Goal: Complete application form

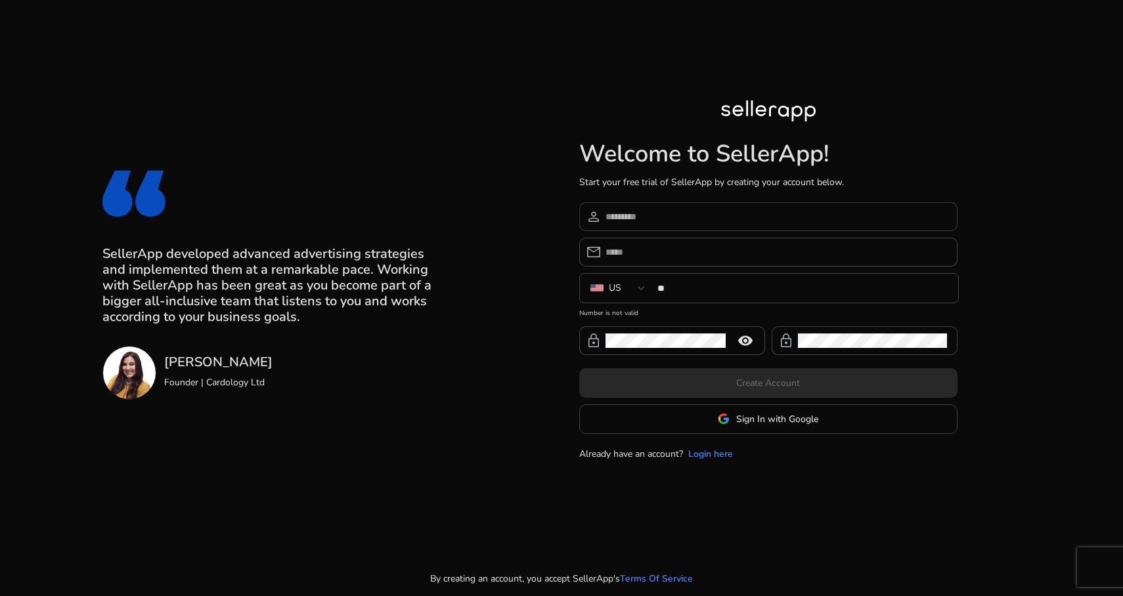
click at [671, 221] on input at bounding box center [777, 217] width 342 height 14
click at [672, 218] on input at bounding box center [777, 217] width 342 height 14
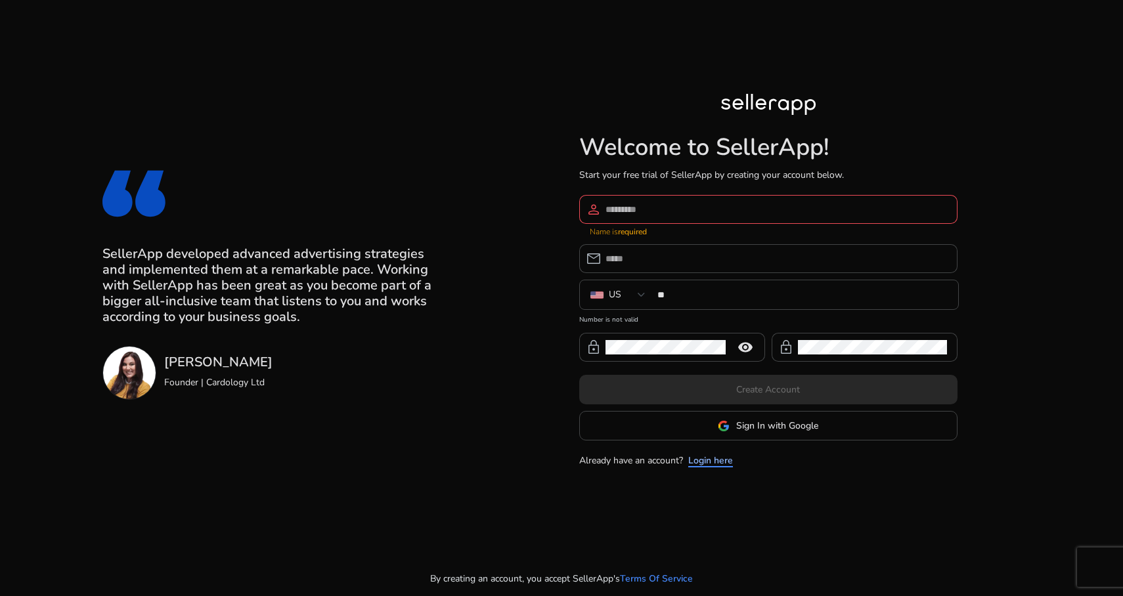
click at [722, 456] on link "Login here" at bounding box center [710, 461] width 45 height 14
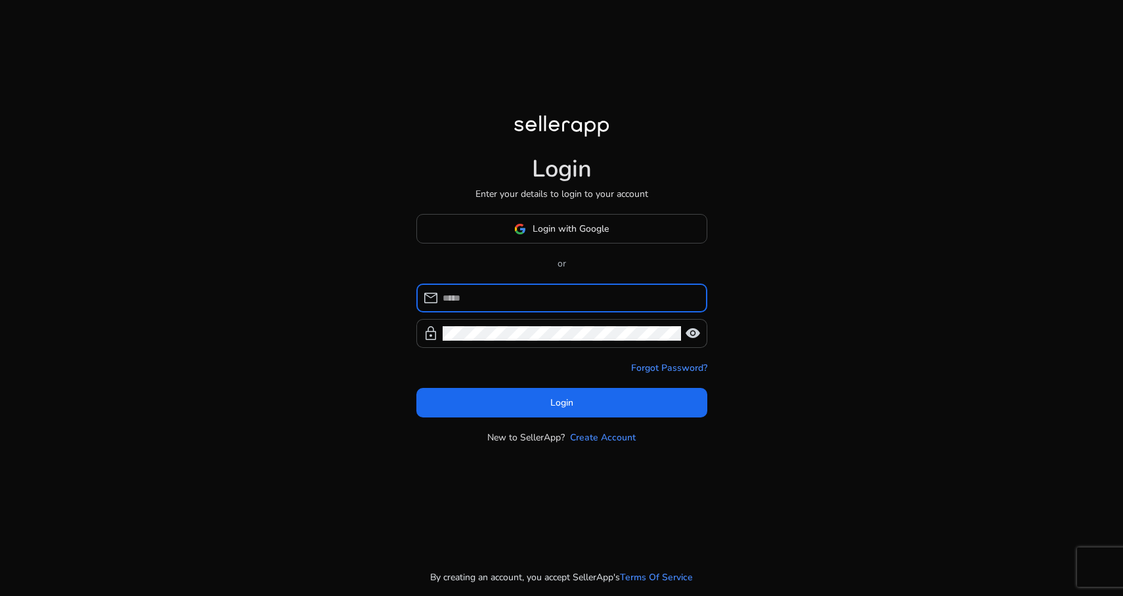
type input "**********"
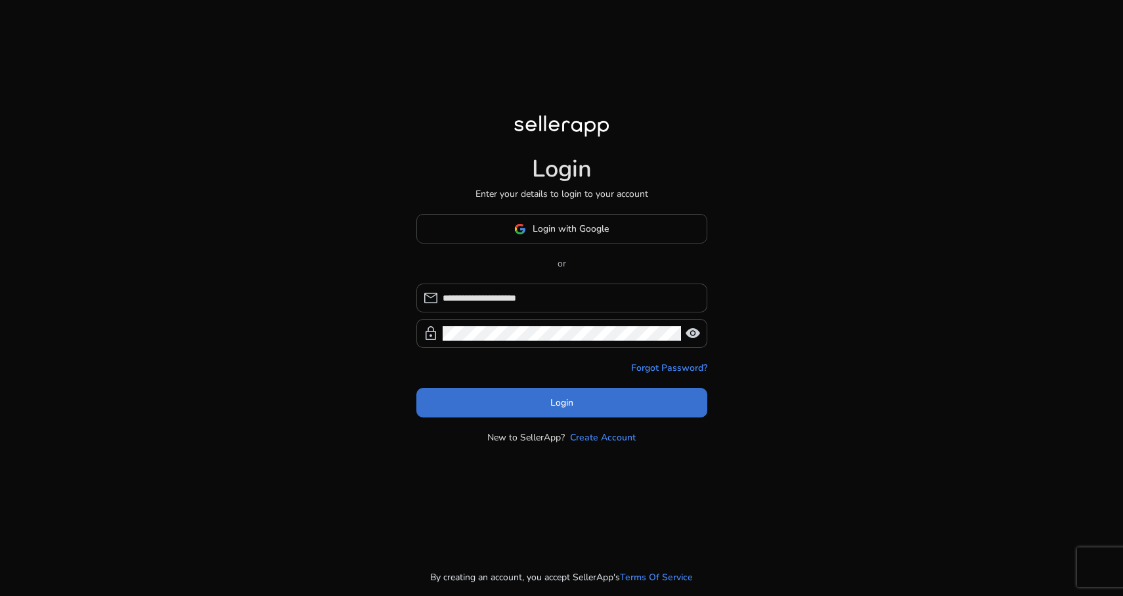
click at [553, 395] on span at bounding box center [561, 404] width 291 height 32
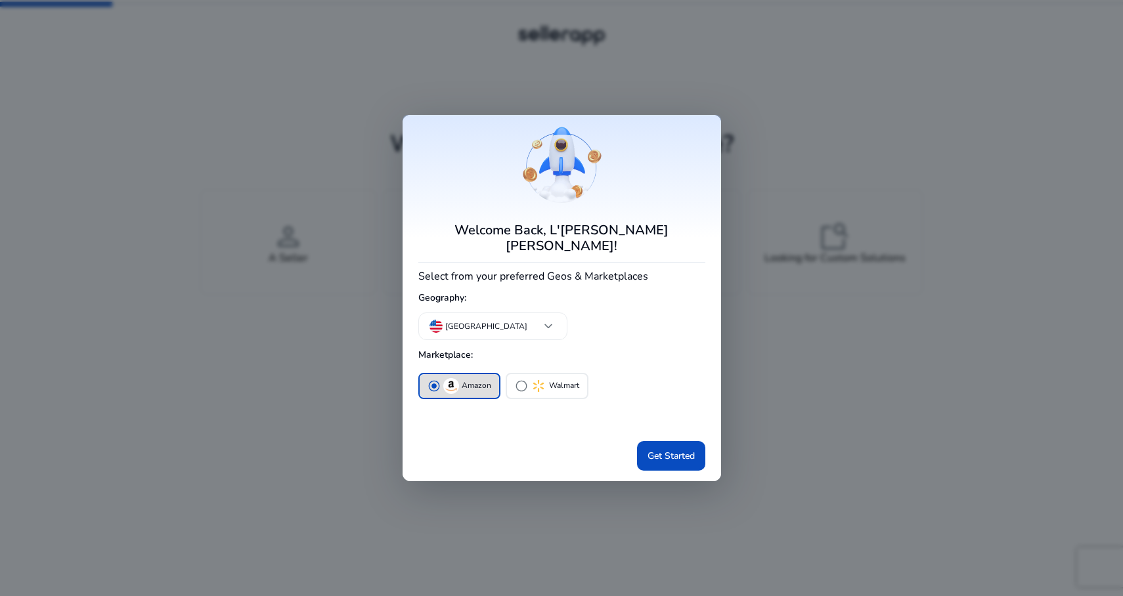
click at [463, 379] on p "Amazon" at bounding box center [477, 386] width 30 height 14
click at [669, 449] on span "Get Started" at bounding box center [671, 456] width 47 height 14
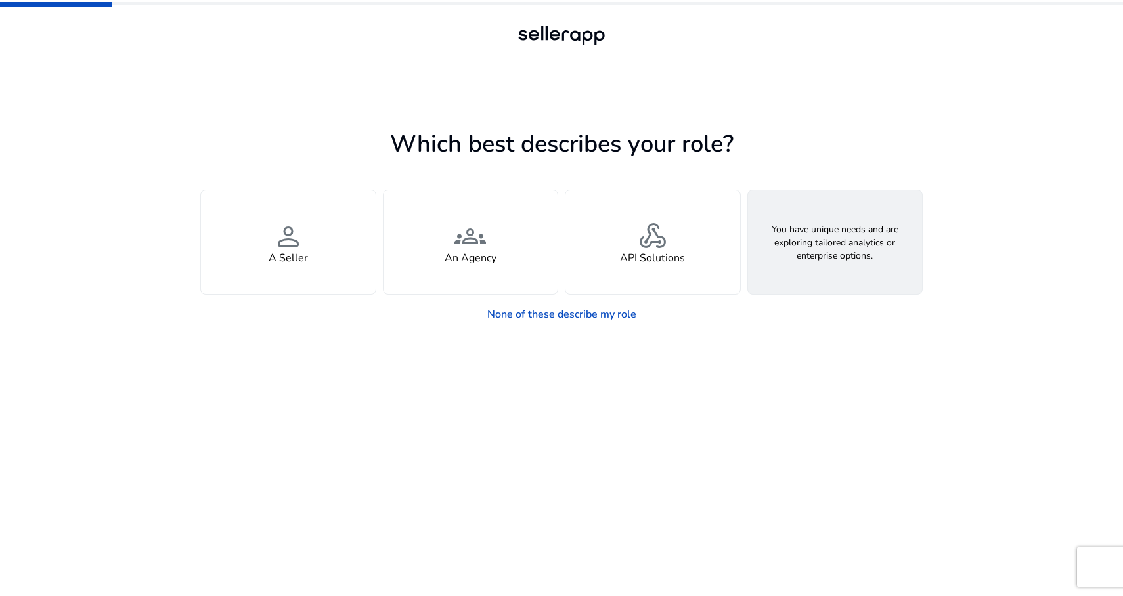
click at [814, 264] on h4 "Looking for Custom Solutions" at bounding box center [835, 258] width 141 height 12
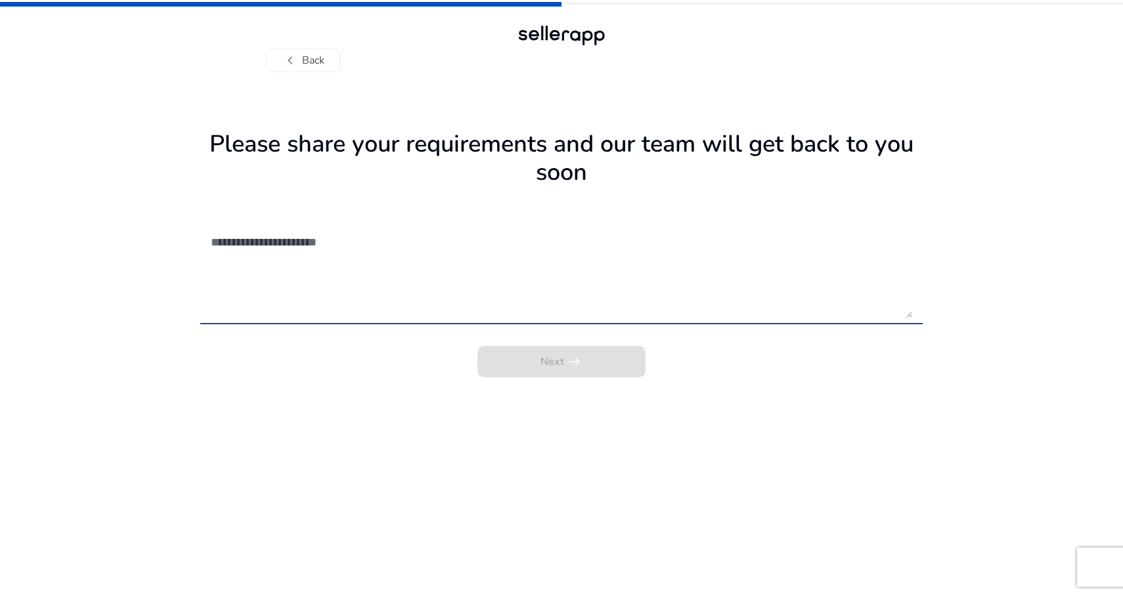
click at [247, 259] on textarea at bounding box center [561, 271] width 701 height 93
click at [290, 62] on span "chevron_left" at bounding box center [290, 61] width 16 height 16
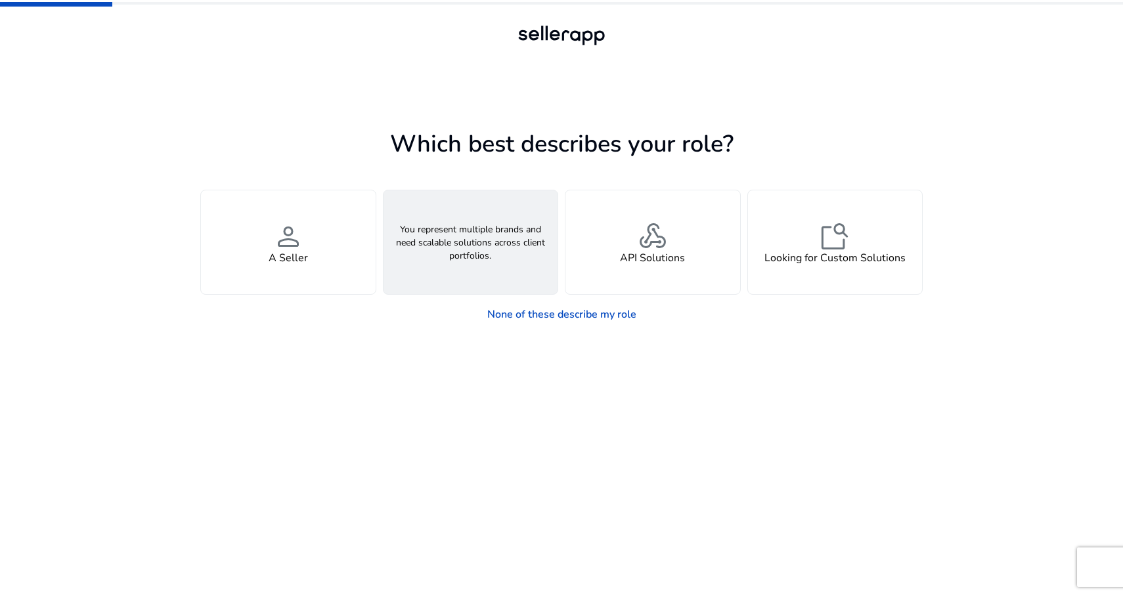
click at [479, 246] on span "groups" at bounding box center [470, 237] width 32 height 32
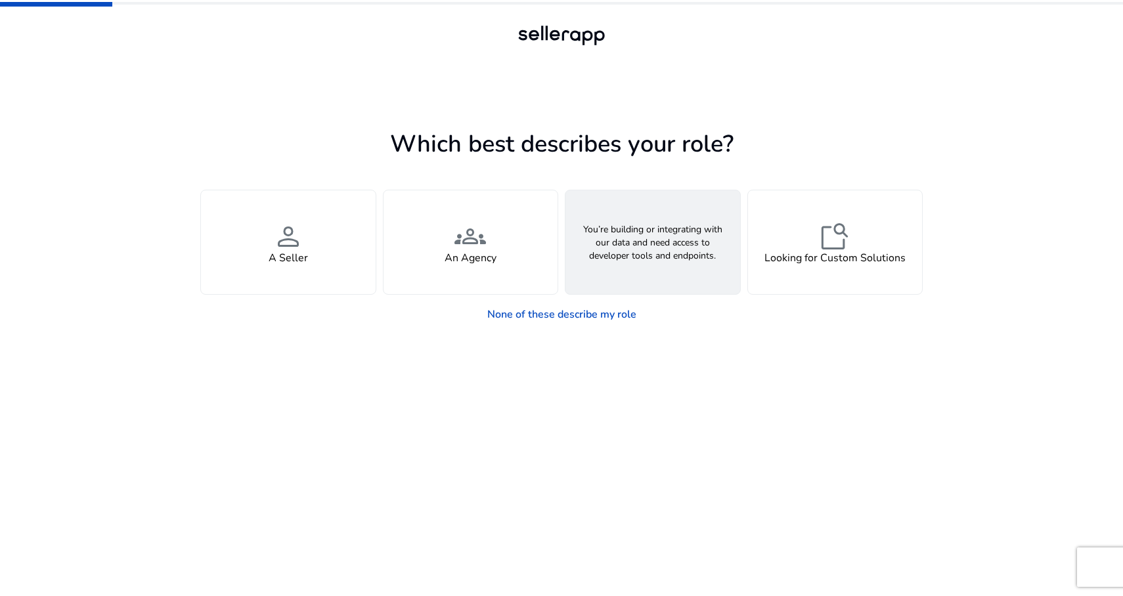
click at [662, 259] on h4 "API Solutions" at bounding box center [652, 258] width 65 height 12
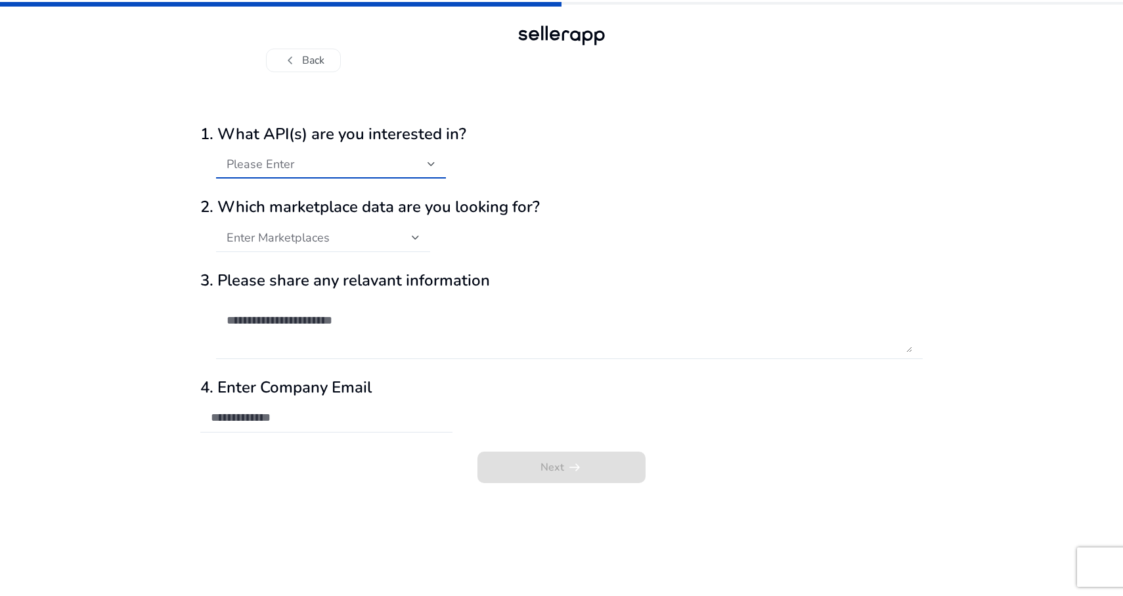
click at [435, 162] on div at bounding box center [432, 164] width 8 height 5
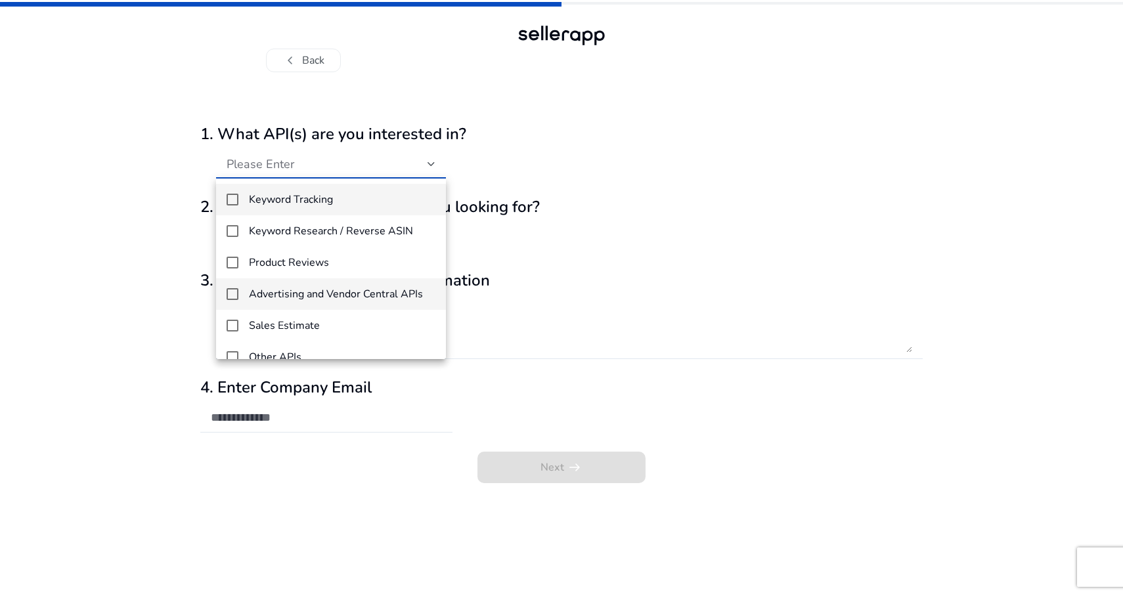
scroll to position [19, 0]
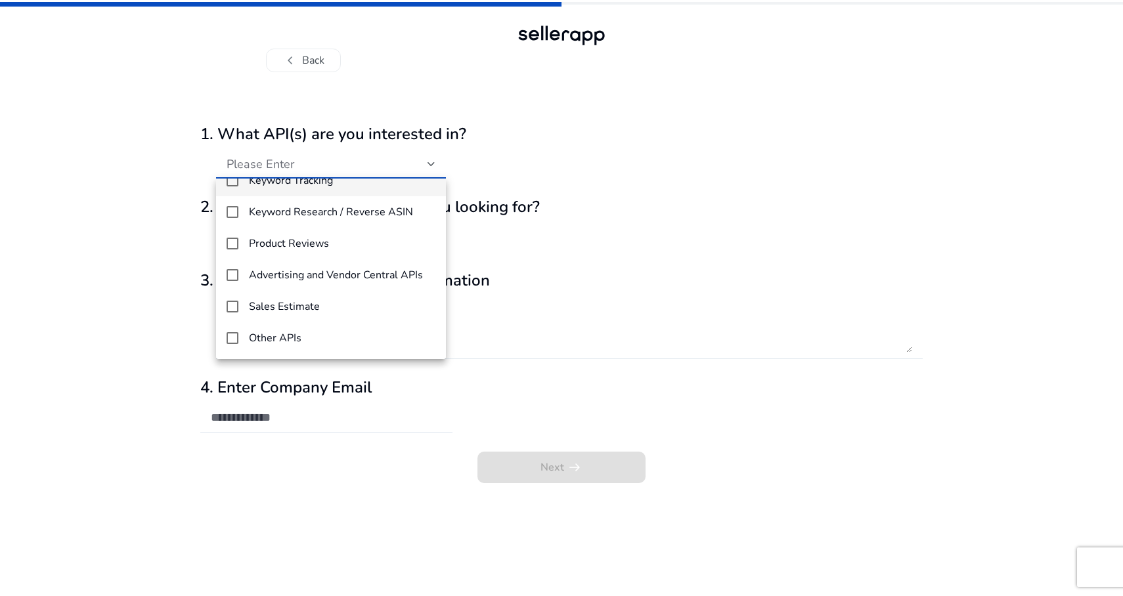
click at [539, 345] on div at bounding box center [561, 298] width 1123 height 596
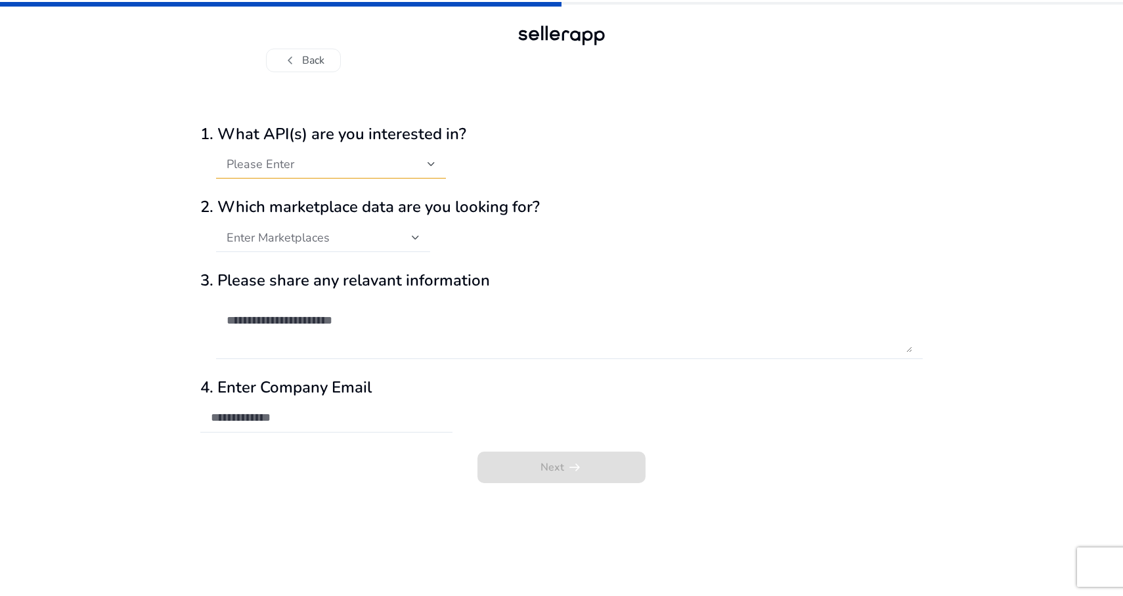
click at [575, 472] on div "Next arrow_right_alt" at bounding box center [561, 471] width 722 height 39
